Goal: Task Accomplishment & Management: Manage account settings

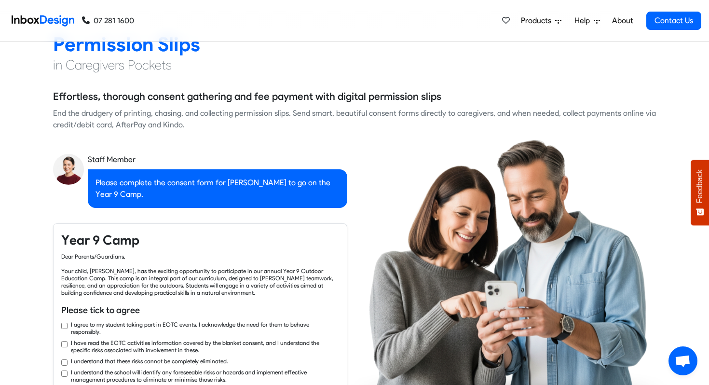
checkbox input "true"
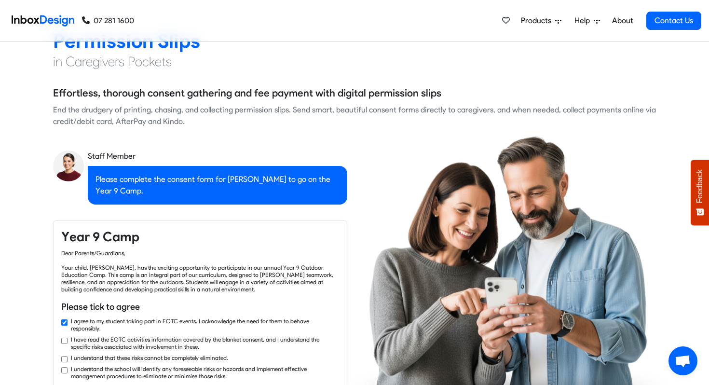
checkbox input "true"
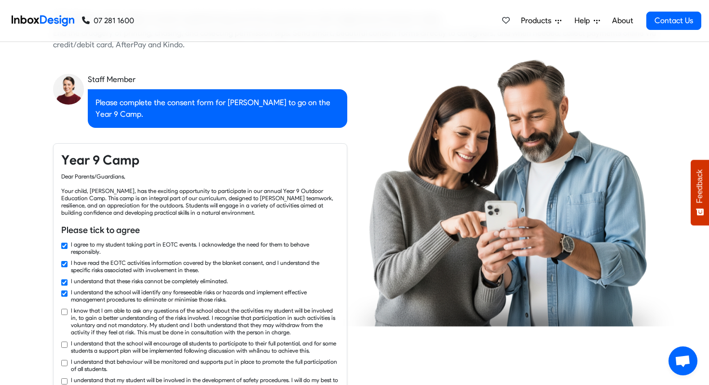
checkbox input "true"
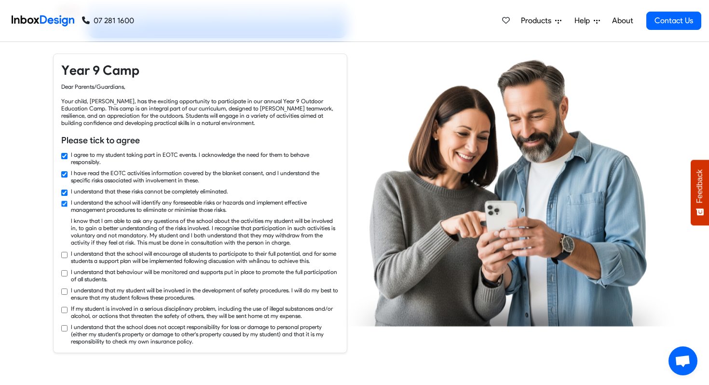
checkbox input "true"
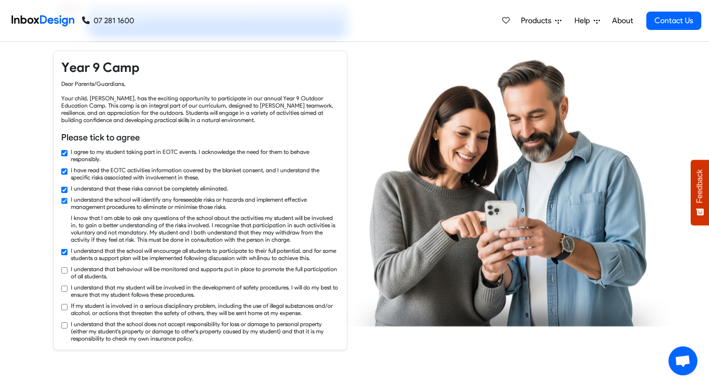
checkbox input "true"
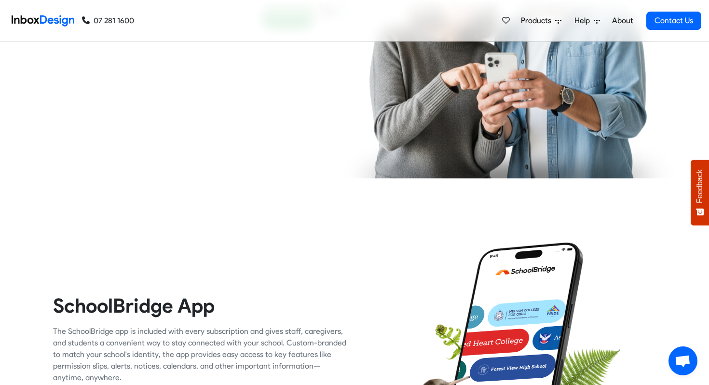
scroll to position [1265, 0]
